Goal: Task Accomplishment & Management: Use online tool/utility

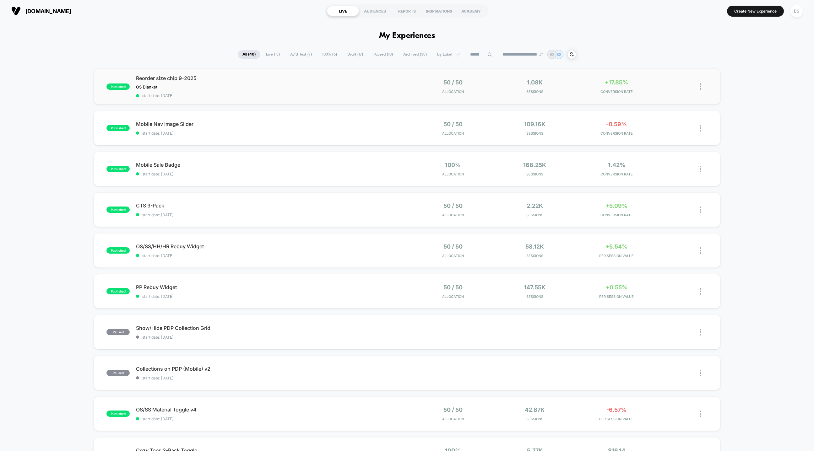
click at [491, 96] on div "published Reorder size chip 9-2025 OS Blanket Click to edit experience details …" at bounding box center [407, 86] width 627 height 36
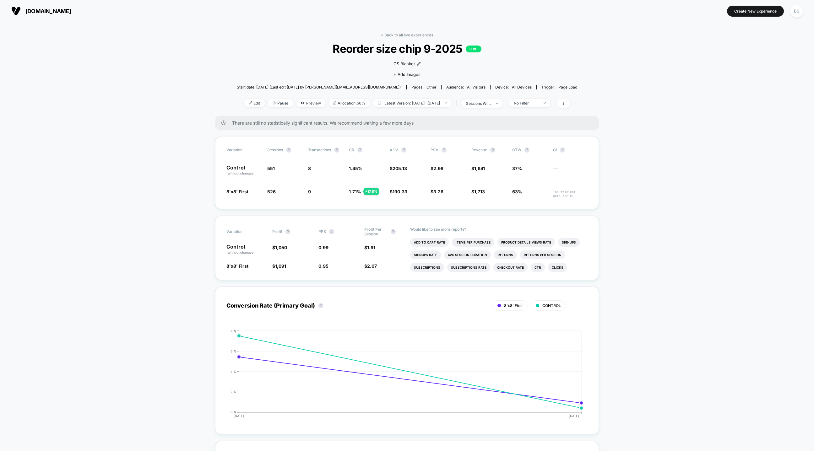
click at [403, 34] on link "< Back to all live experiences" at bounding box center [407, 35] width 52 height 5
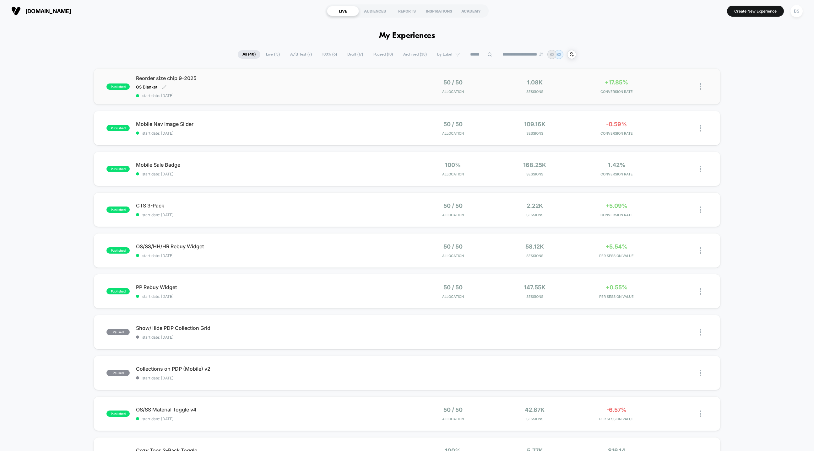
click at [377, 90] on div "Reorder size chip 9-2025 OS Blanket Click to edit experience details OS Blanket…" at bounding box center [271, 86] width 271 height 23
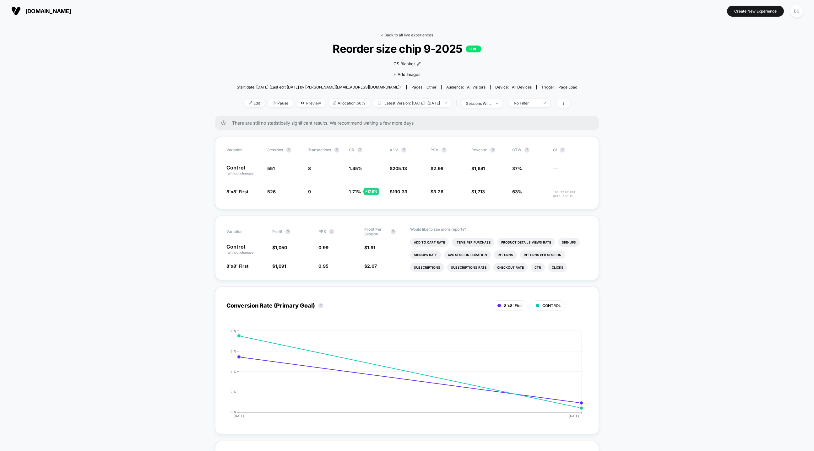
click at [384, 36] on link "< Back to all live experiences" at bounding box center [407, 35] width 52 height 5
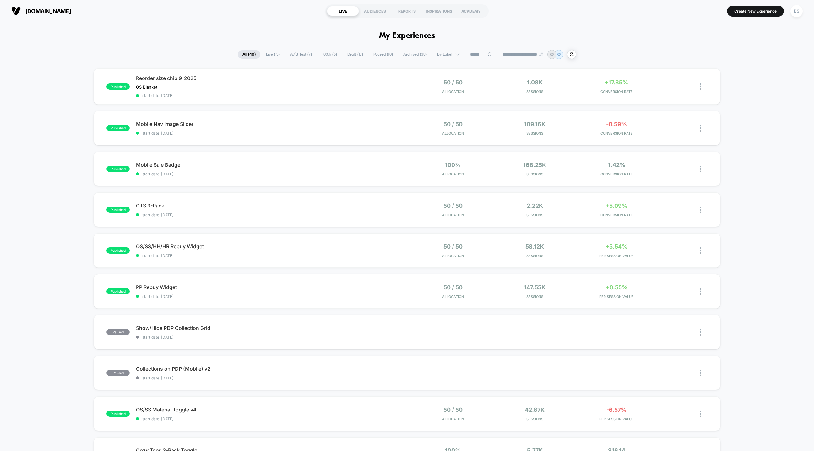
click at [271, 53] on span "Live ( 13 )" at bounding box center [272, 54] width 23 height 8
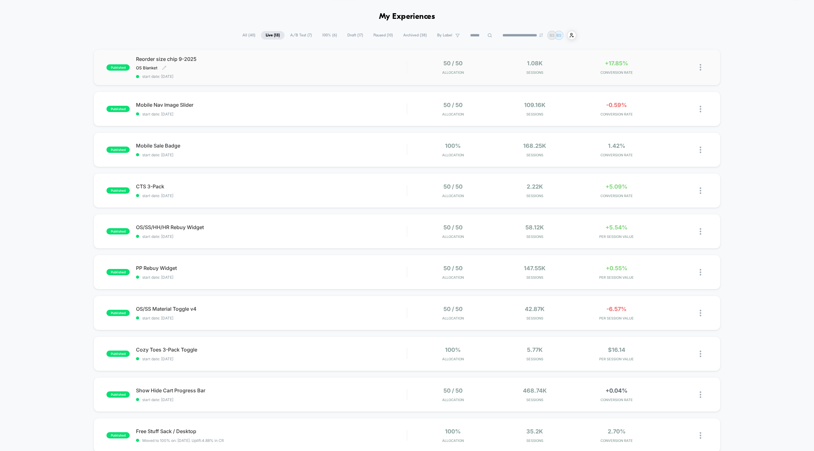
scroll to position [22, 0]
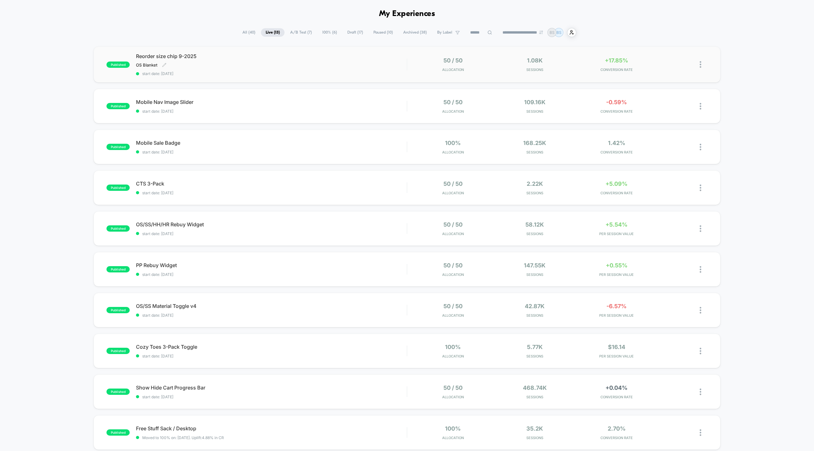
click at [374, 59] on span "Reorder size chip 9-2025" at bounding box center [271, 56] width 271 height 6
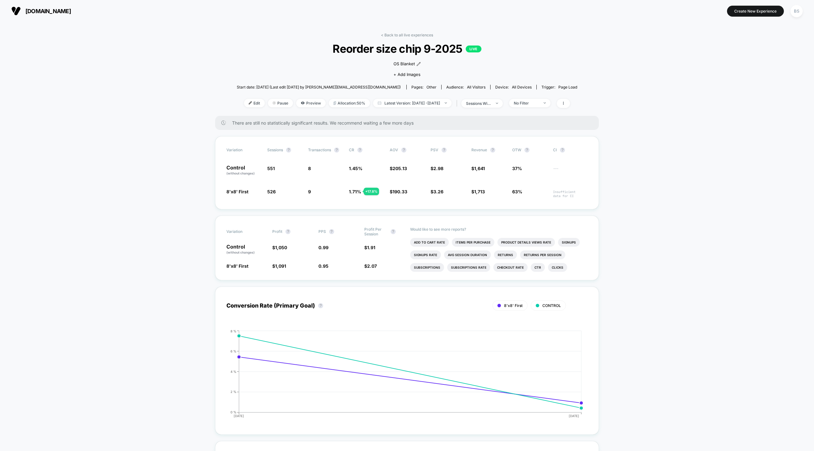
click at [408, 38] on div "< Back to all live experiences Reorder size chip 9-2025 LIVE OS Blanket Click t…" at bounding box center [407, 74] width 340 height 83
click at [406, 35] on link "< Back to all live experiences" at bounding box center [407, 35] width 52 height 5
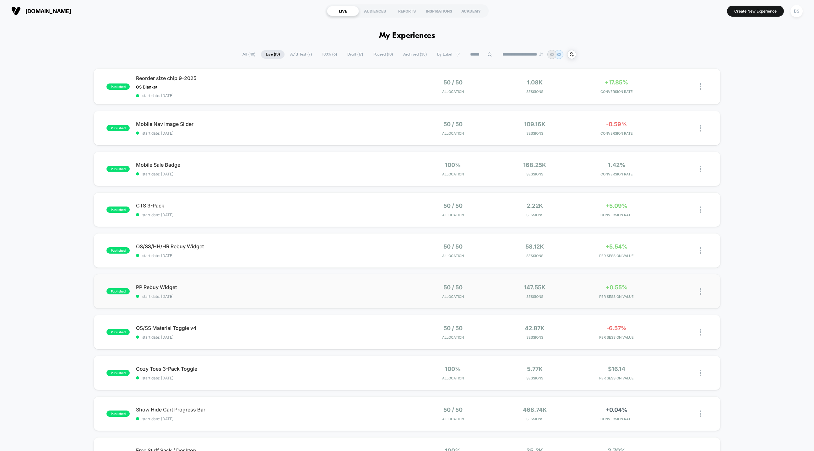
drag, startPoint x: 156, startPoint y: 247, endPoint x: 134, endPoint y: 282, distance: 40.9
click at [133, 282] on div "published Reorder size chip 9-2025 OS Blanket Click to edit experience details …" at bounding box center [407, 326] width 814 height 517
click at [153, 285] on span "PP Rebuy Widget Click to edit experience details" at bounding box center [271, 287] width 271 height 6
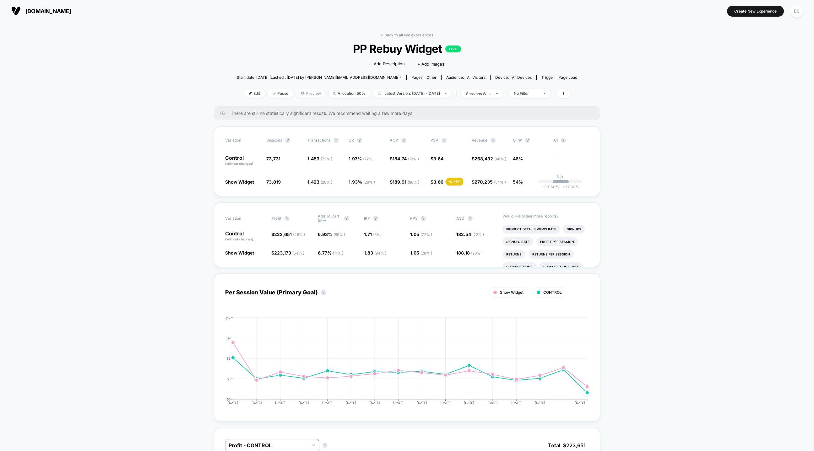
click at [297, 90] on span "Preview" at bounding box center [311, 93] width 30 height 8
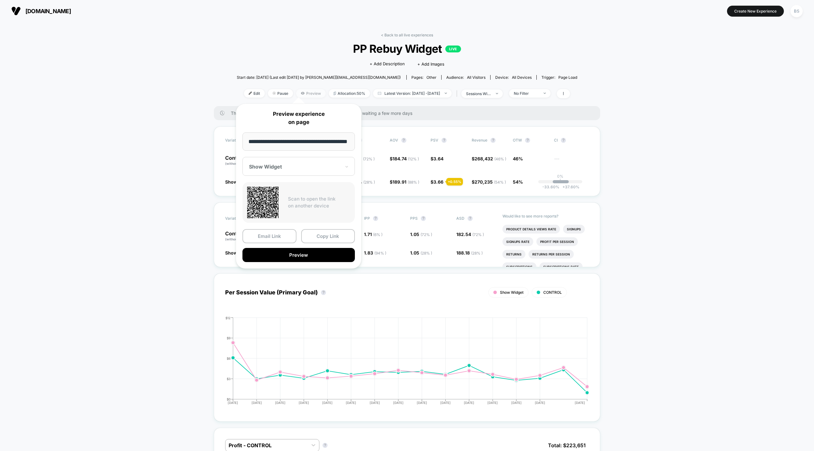
scroll to position [0, 14]
click at [306, 144] on input "**********" at bounding box center [298, 142] width 113 height 19
click at [323, 246] on div "Email Link Copy Link Preview" at bounding box center [298, 246] width 112 height 33
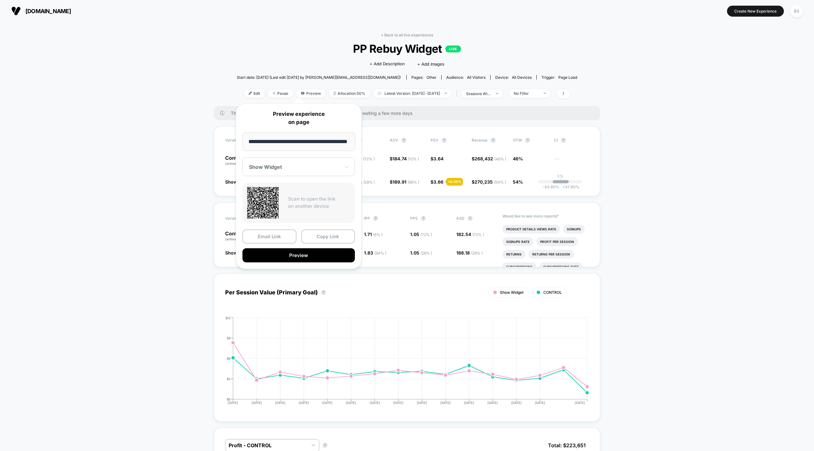
scroll to position [0, 0]
click at [323, 240] on button "Copy Link" at bounding box center [328, 237] width 54 height 14
